Goal: Task Accomplishment & Management: Use online tool/utility

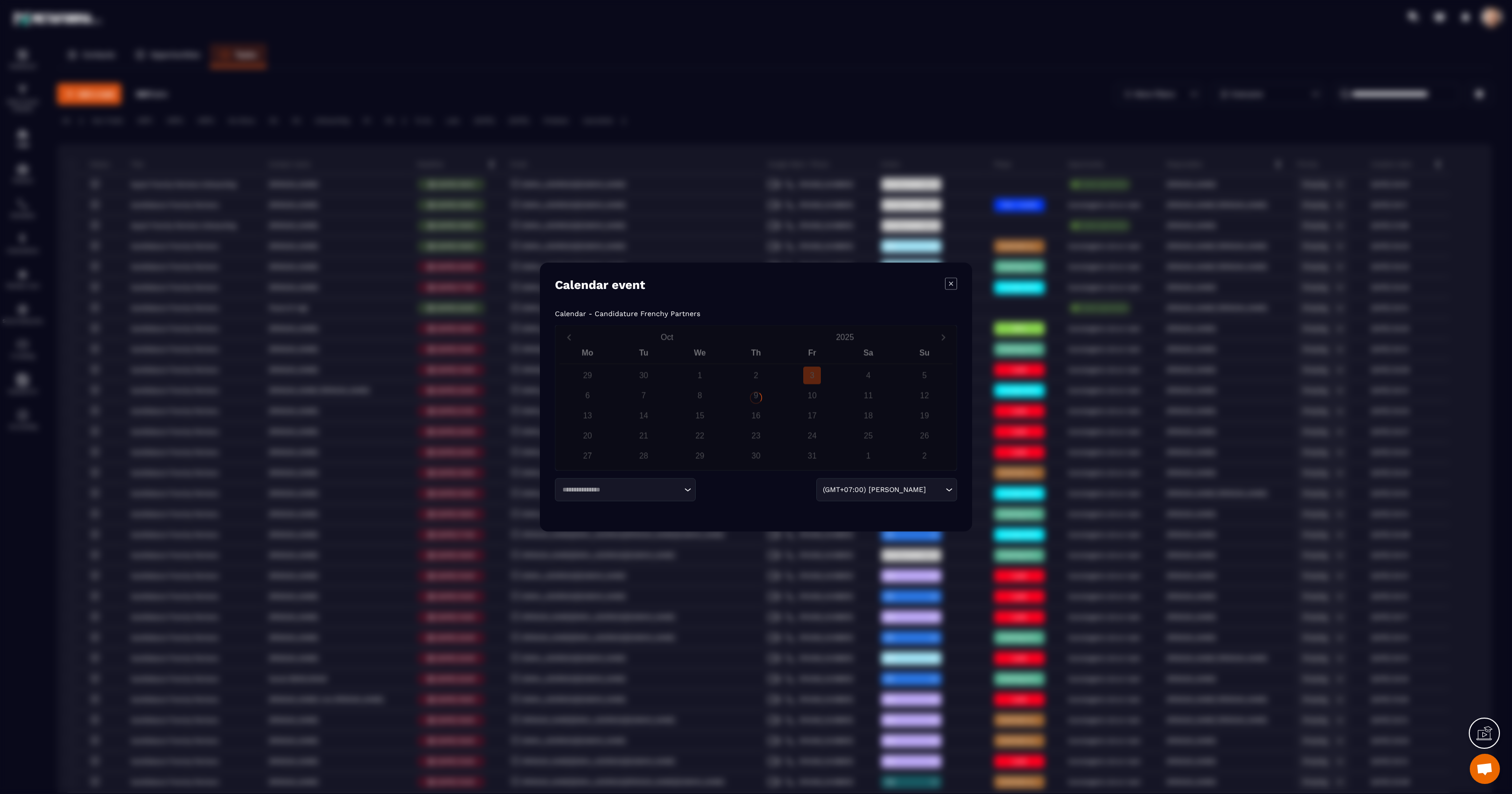
scroll to position [1063, 0]
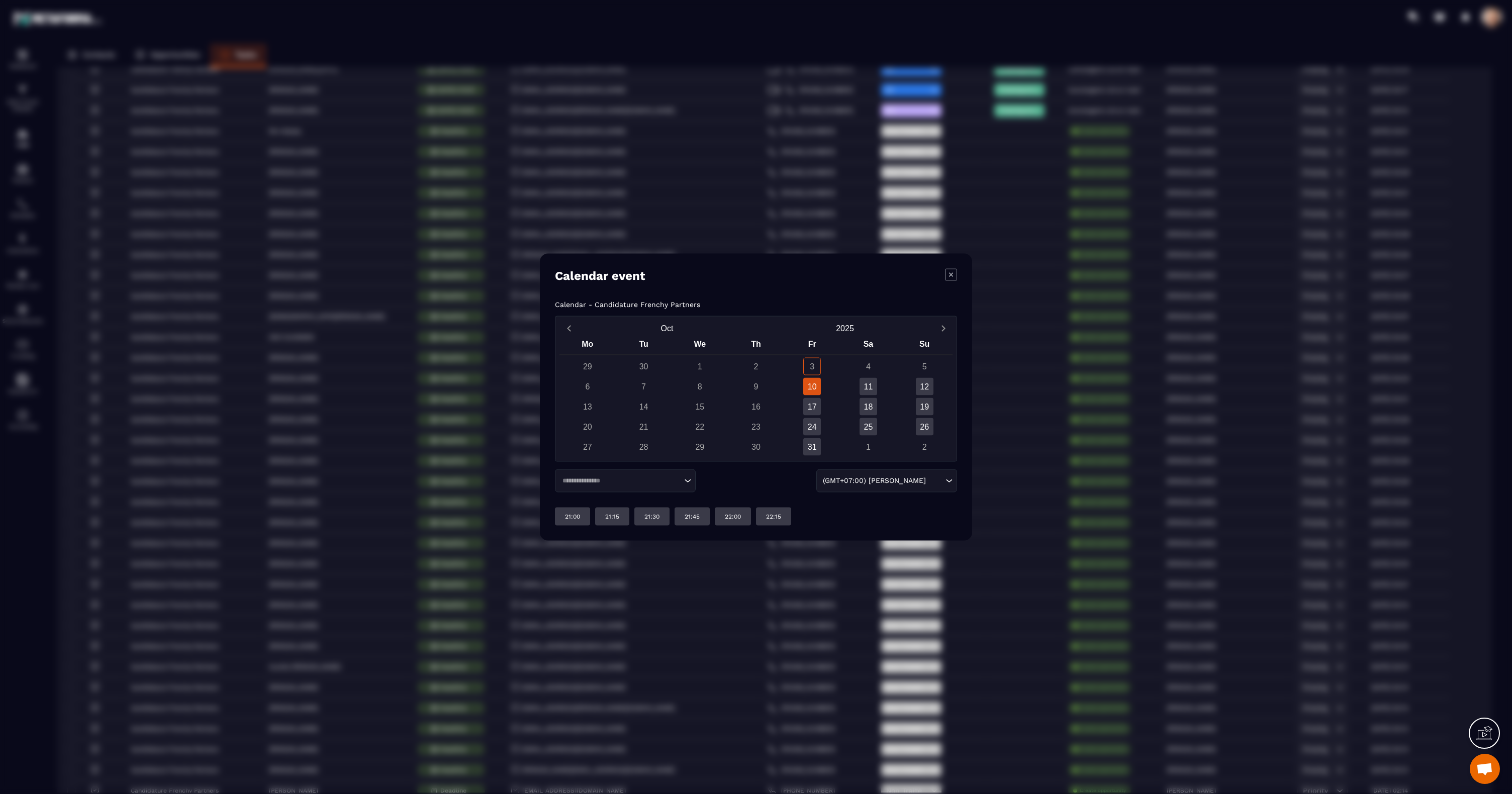
click at [951, 277] on icon "Modal window" at bounding box center [951, 274] width 12 height 12
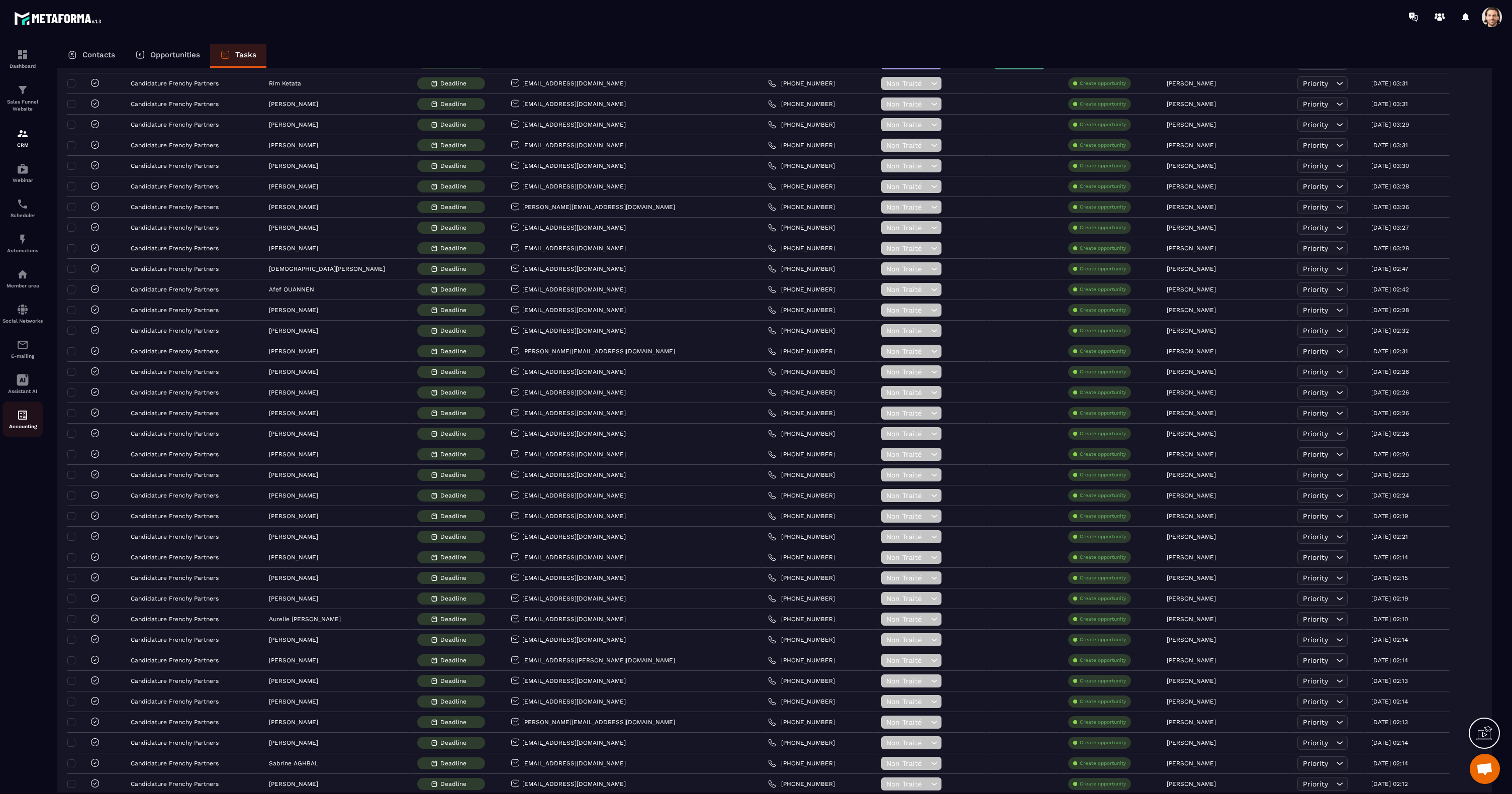
scroll to position [1511, 0]
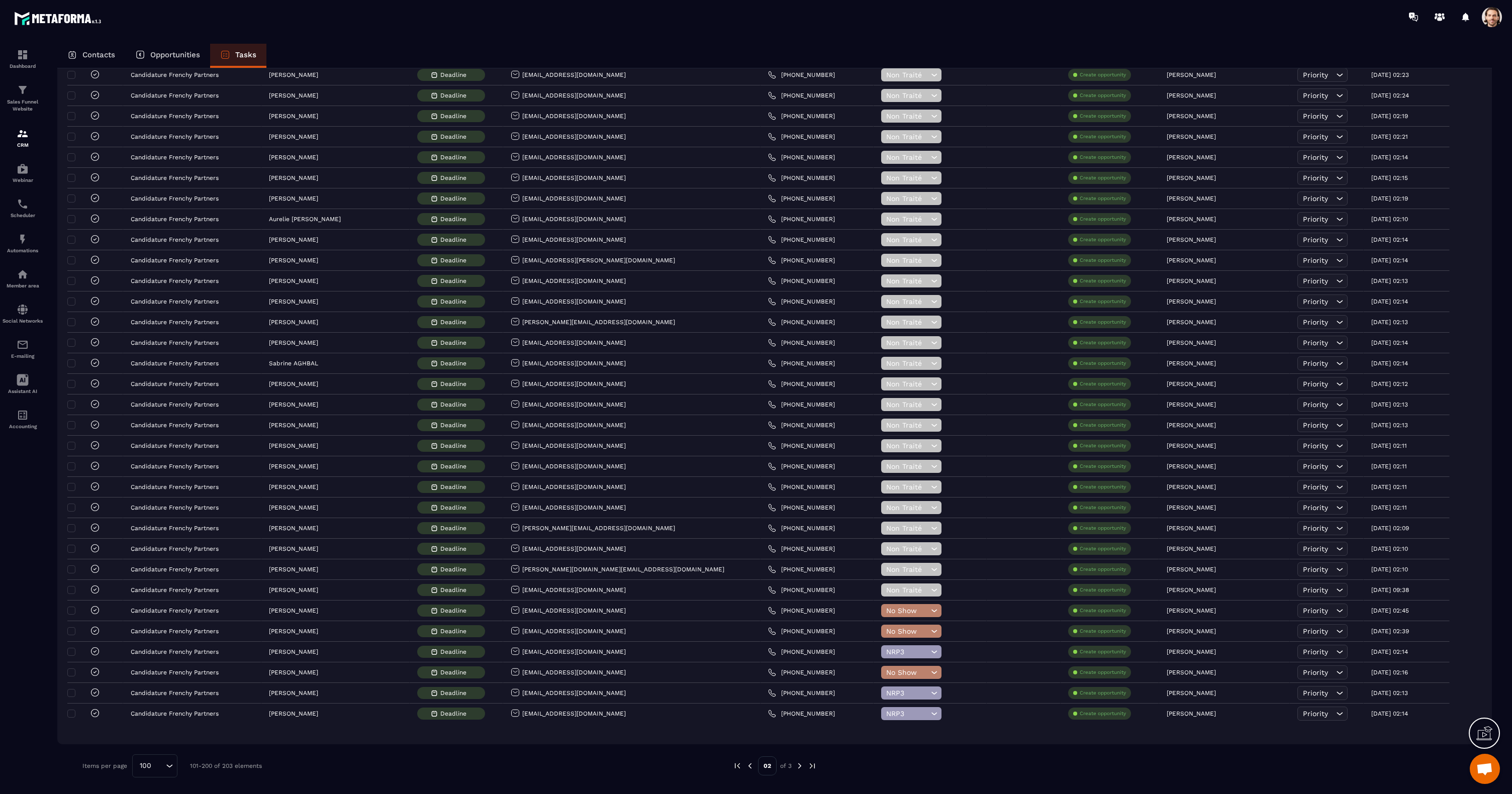
click at [800, 767] on img at bounding box center [800, 766] width 9 height 9
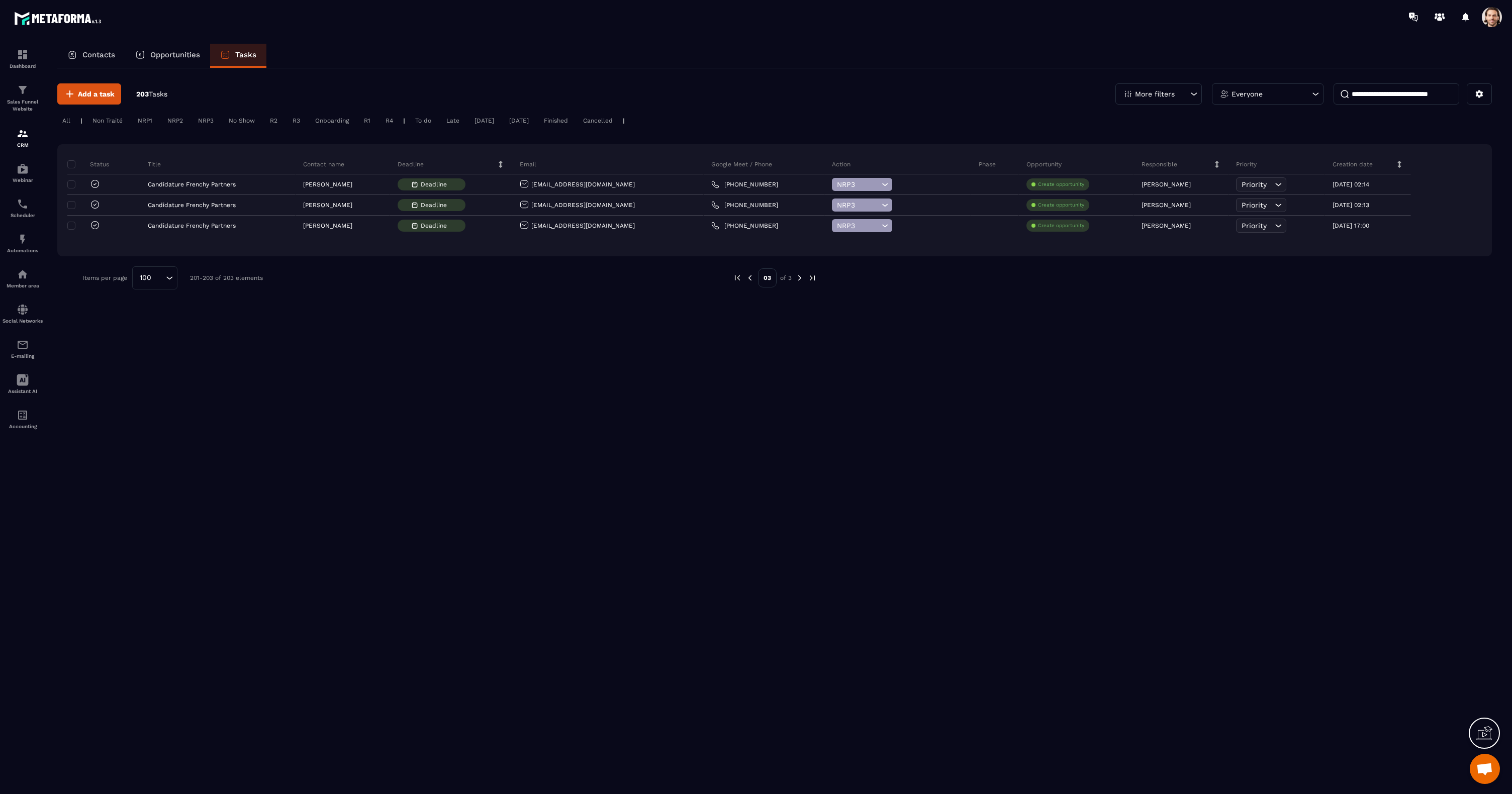
click at [747, 281] on img at bounding box center [750, 278] width 9 height 9
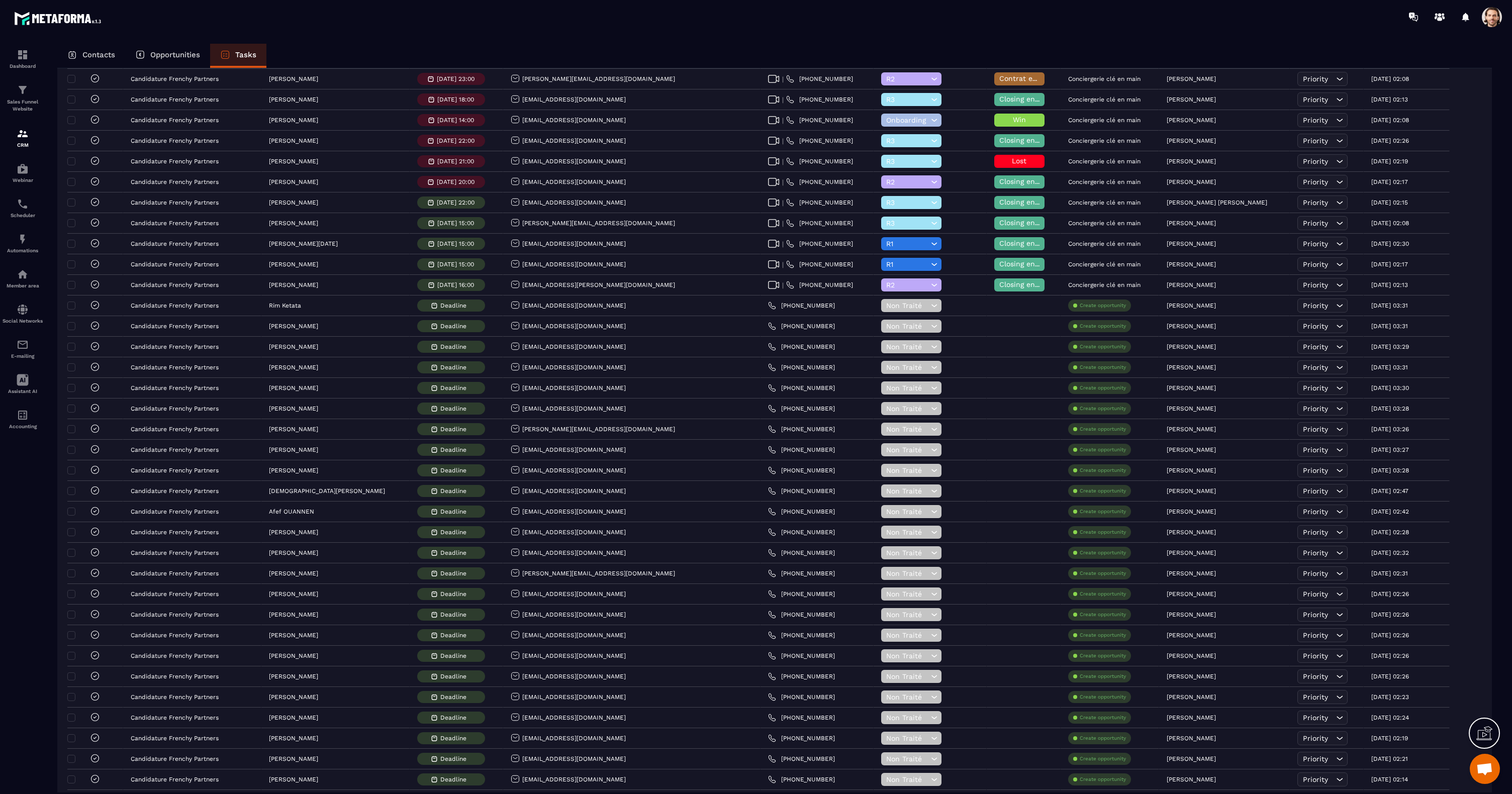
scroll to position [897, 0]
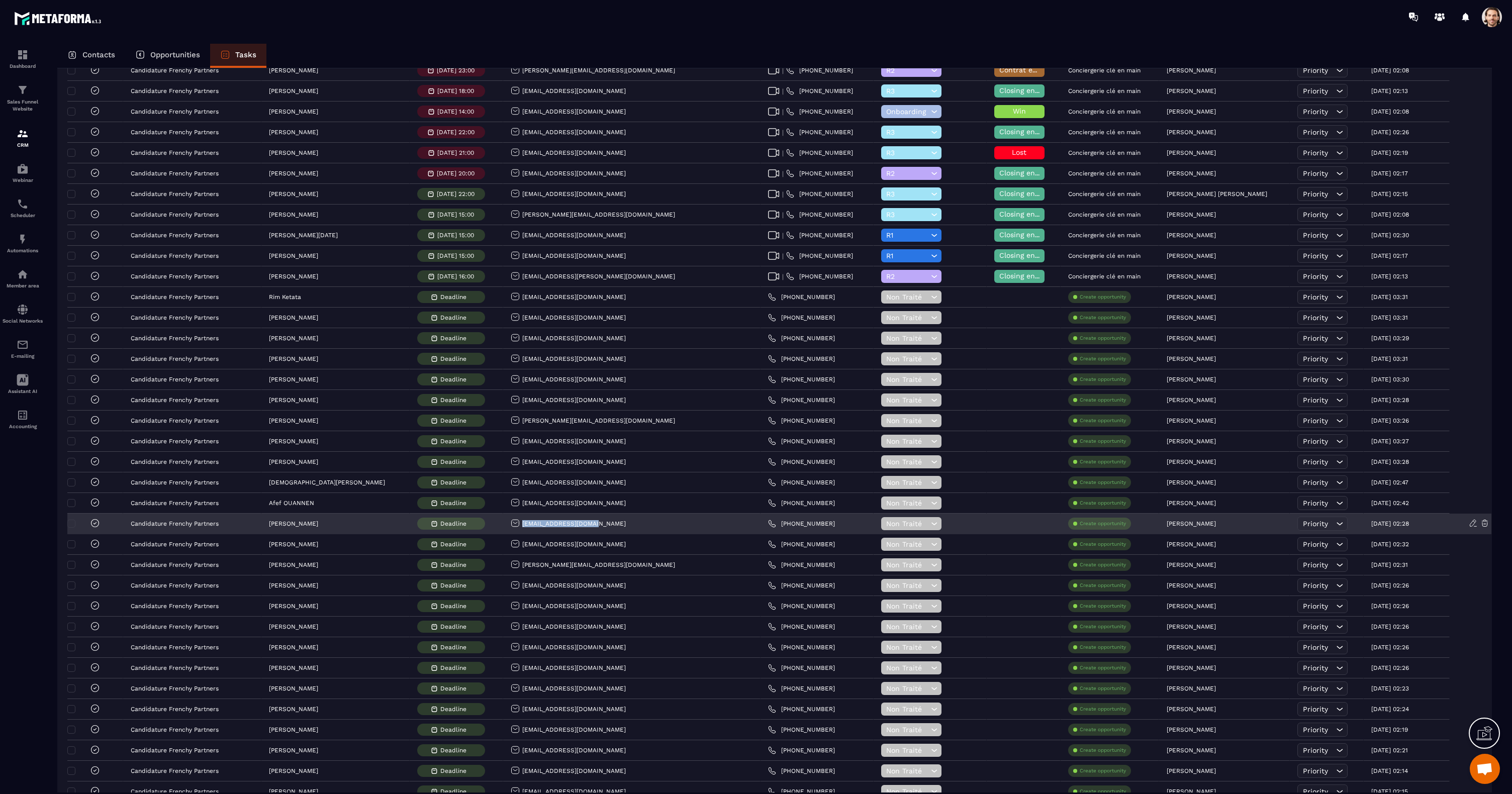
drag, startPoint x: 601, startPoint y: 527, endPoint x: 525, endPoint y: 527, distance: 76.0
click at [525, 527] on div "[EMAIL_ADDRESS][DOMAIN_NAME]" at bounding box center [632, 524] width 258 height 20
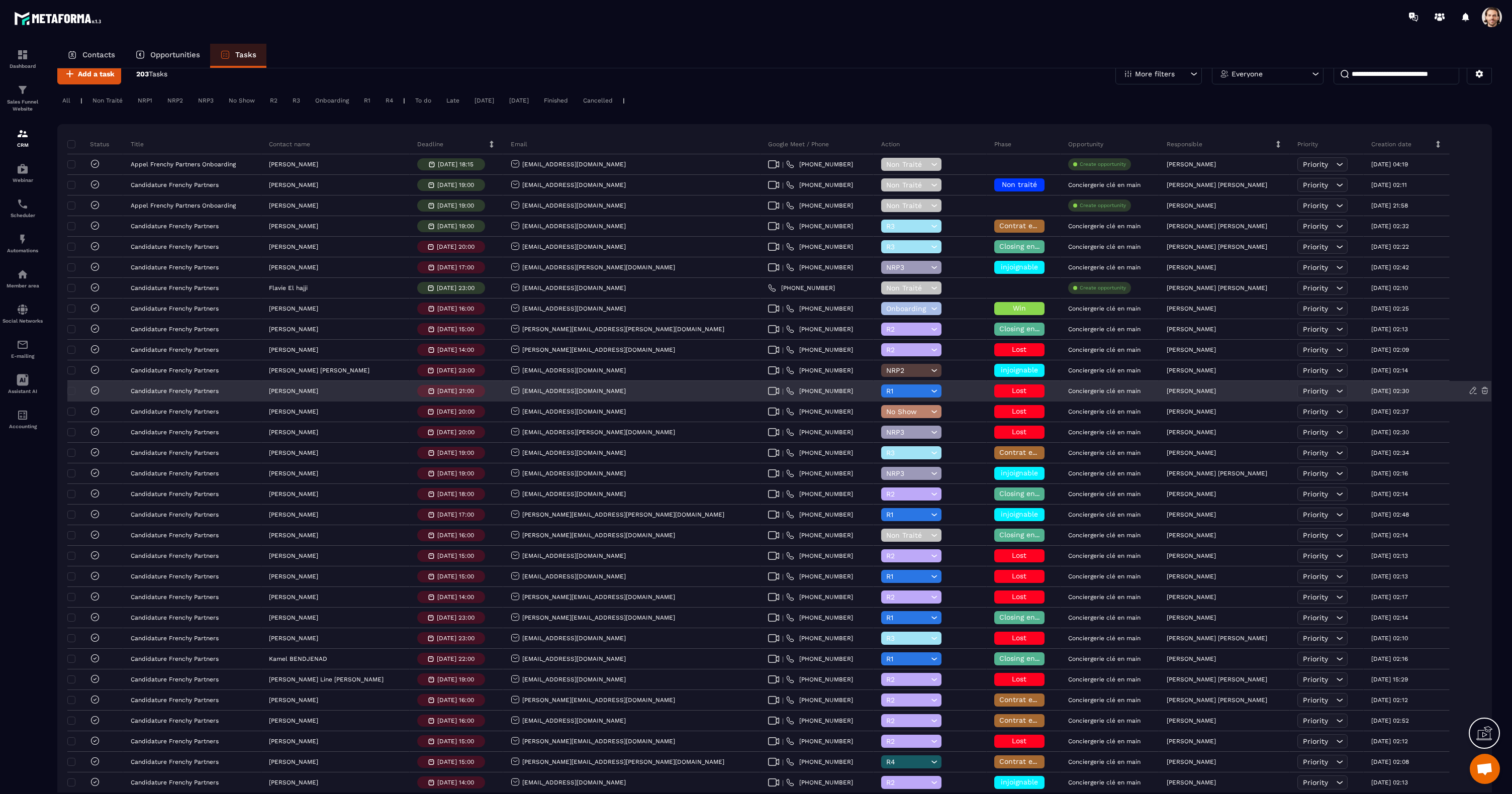
scroll to position [0, 0]
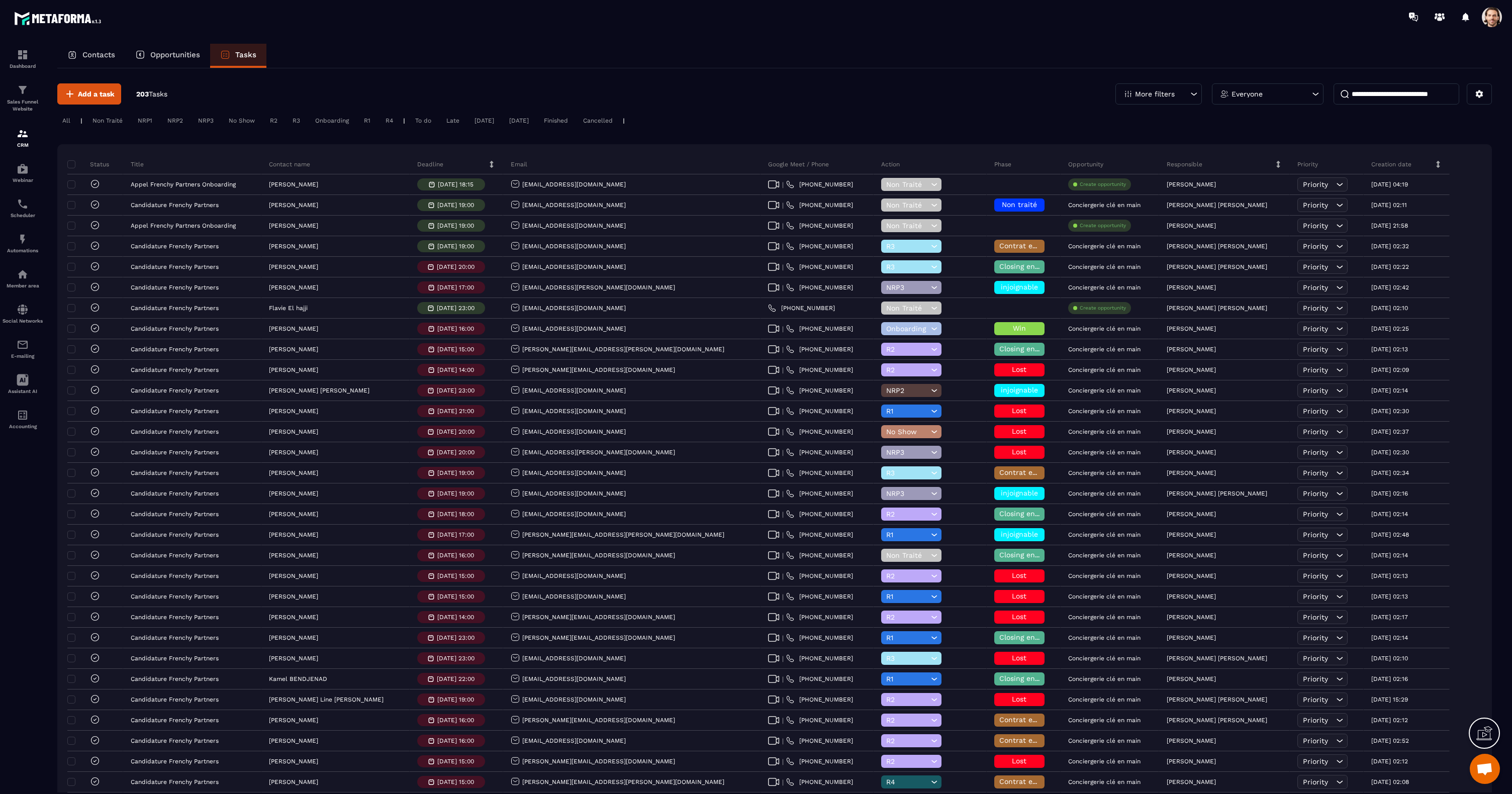
click at [1356, 93] on input at bounding box center [1396, 94] width 126 height 21
paste input "**********"
type input "**********"
